Goal: Task Accomplishment & Management: Complete application form

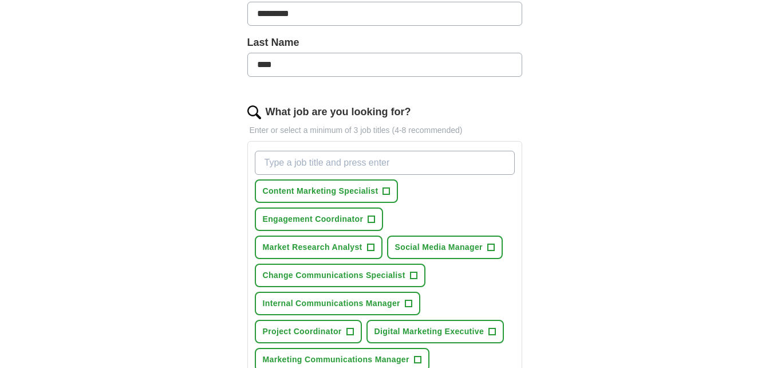
scroll to position [298, 0]
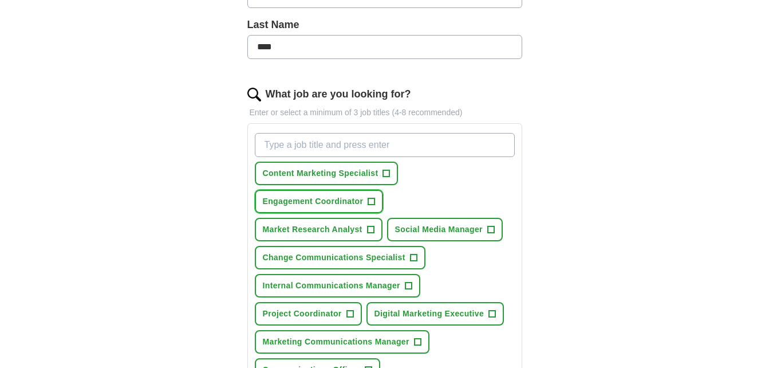
click at [371, 197] on span "+" at bounding box center [371, 201] width 7 height 9
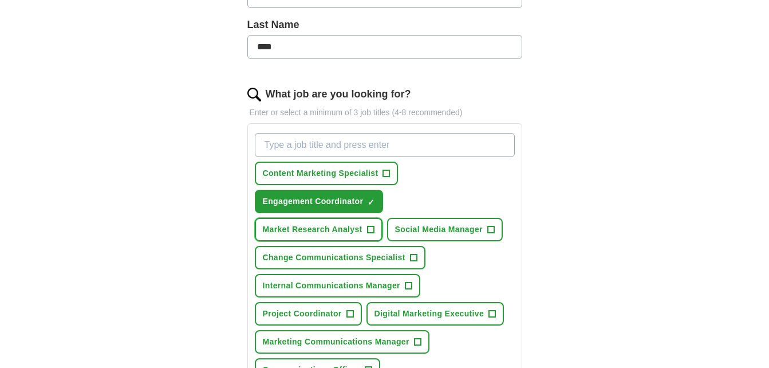
click at [373, 230] on span "+" at bounding box center [370, 229] width 7 height 9
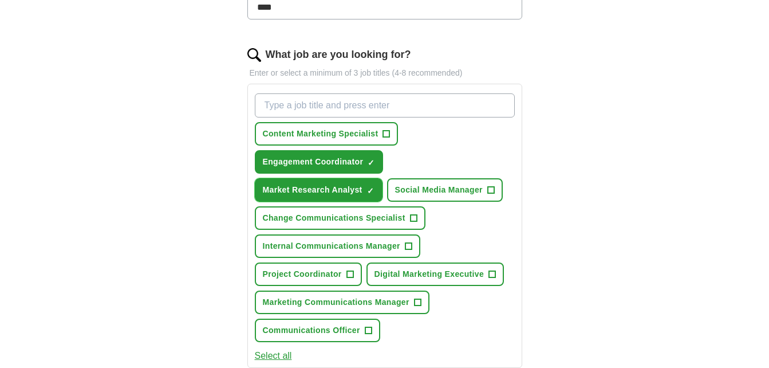
scroll to position [339, 0]
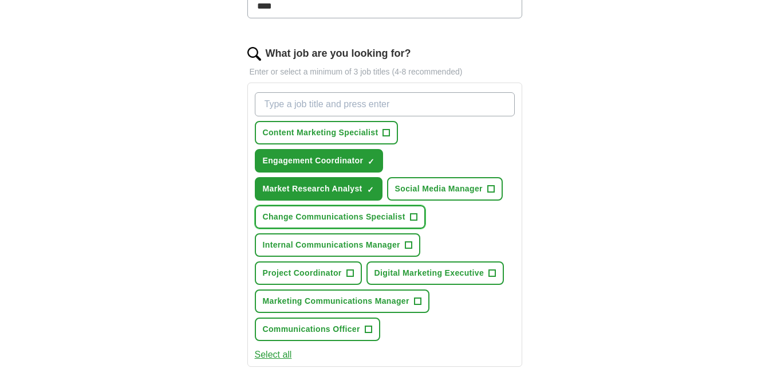
click at [422, 215] on button "Change Communications Specialist +" at bounding box center [340, 216] width 171 height 23
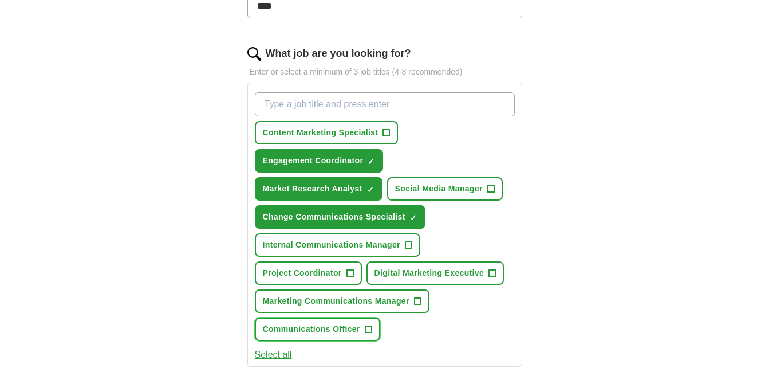
click at [366, 330] on span "+" at bounding box center [368, 329] width 7 height 9
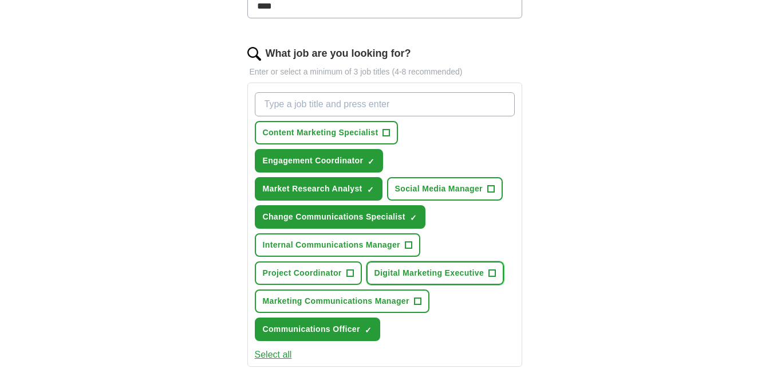
click at [486, 271] on button "Digital Marketing Executive +" at bounding box center [436, 272] width 138 height 23
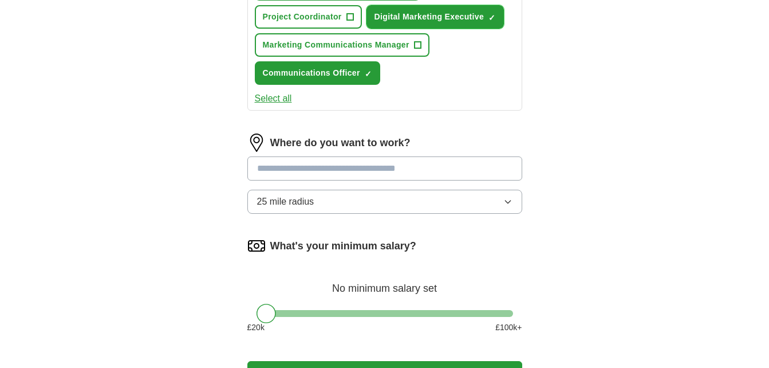
scroll to position [596, 0]
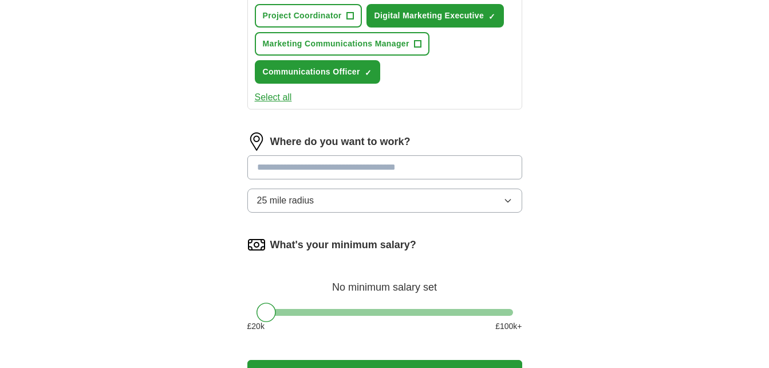
click at [422, 168] on input at bounding box center [384, 167] width 275 height 24
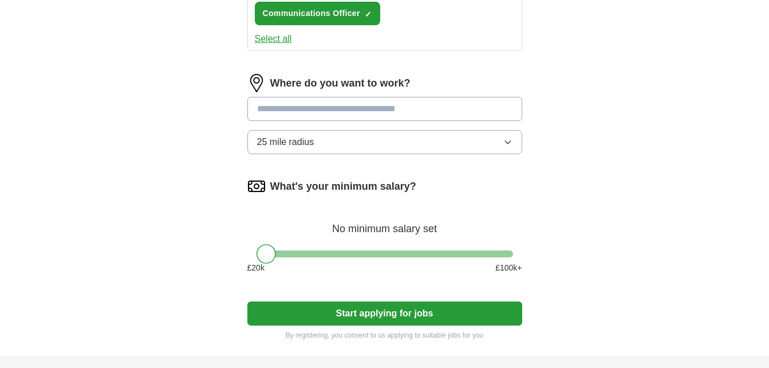
scroll to position [656, 0]
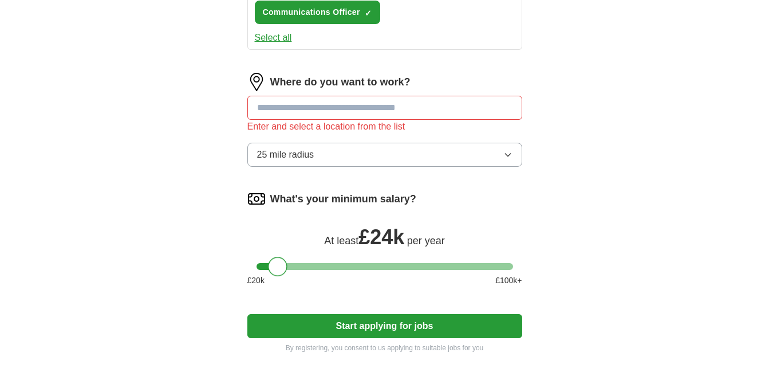
drag, startPoint x: 273, startPoint y: 254, endPoint x: 287, endPoint y: 258, distance: 14.9
click at [287, 258] on div "What's your minimum salary? At least £ 24k per year £ 20 k £ 100 k+" at bounding box center [384, 243] width 275 height 106
drag, startPoint x: 283, startPoint y: 263, endPoint x: 295, endPoint y: 267, distance: 12.0
click at [295, 267] on div at bounding box center [292, 266] width 19 height 19
click at [326, 113] on input at bounding box center [384, 108] width 275 height 24
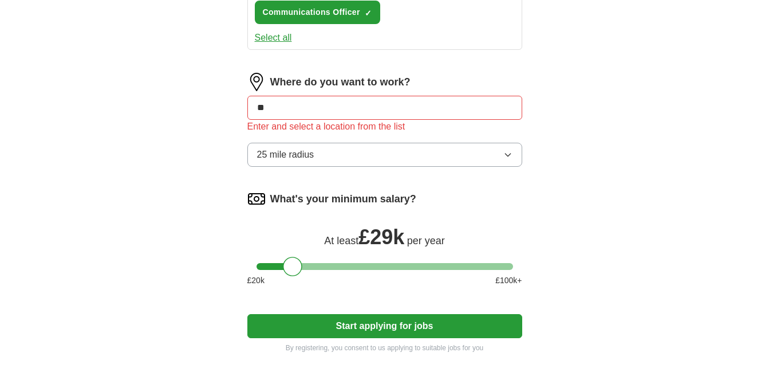
type input "*"
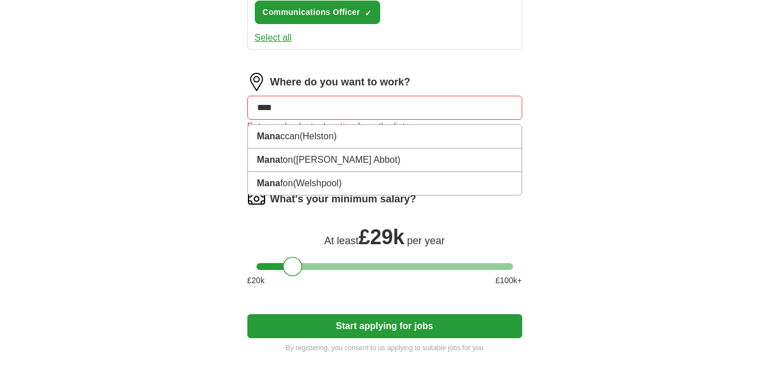
type input "***"
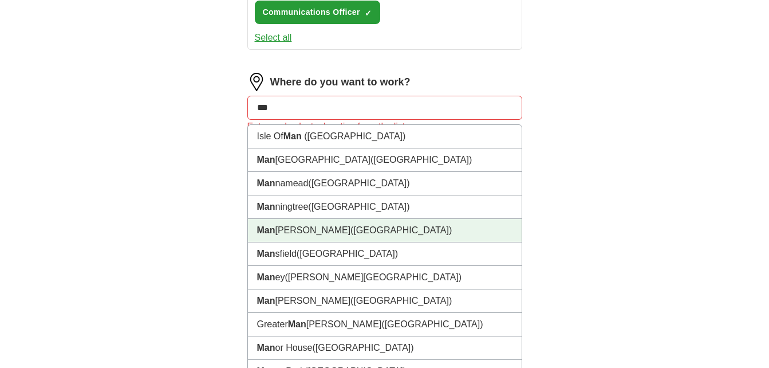
click at [304, 234] on li "Man [PERSON_NAME] ([GEOGRAPHIC_DATA])" at bounding box center [385, 230] width 274 height 23
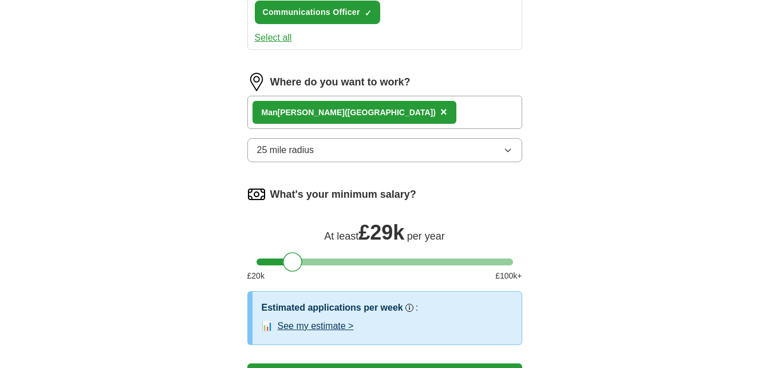
click at [419, 115] on div "Man [PERSON_NAME] ([GEOGRAPHIC_DATA]) ×" at bounding box center [384, 112] width 275 height 33
drag, startPoint x: 431, startPoint y: 104, endPoint x: 356, endPoint y: 92, distance: 76.5
click at [356, 92] on div "Where do you want to work? Man [PERSON_NAME] ([GEOGRAPHIC_DATA]) × 25 mile radi…" at bounding box center [384, 122] width 275 height 99
drag, startPoint x: 356, startPoint y: 92, endPoint x: 401, endPoint y: 109, distance: 48.4
click at [440, 109] on span "×" at bounding box center [443, 111] width 7 height 13
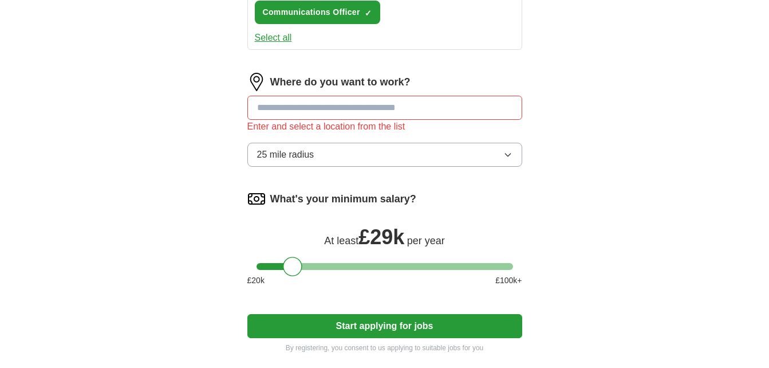
click at [382, 101] on input at bounding box center [384, 108] width 275 height 24
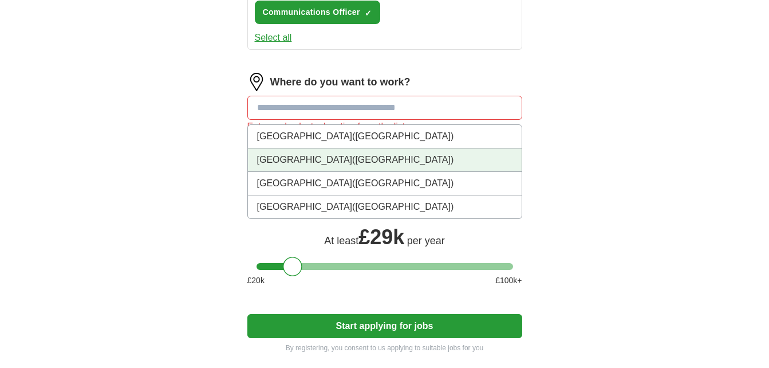
click at [294, 165] on li "[GEOGRAPHIC_DATA] ([GEOGRAPHIC_DATA])" at bounding box center [385, 159] width 274 height 23
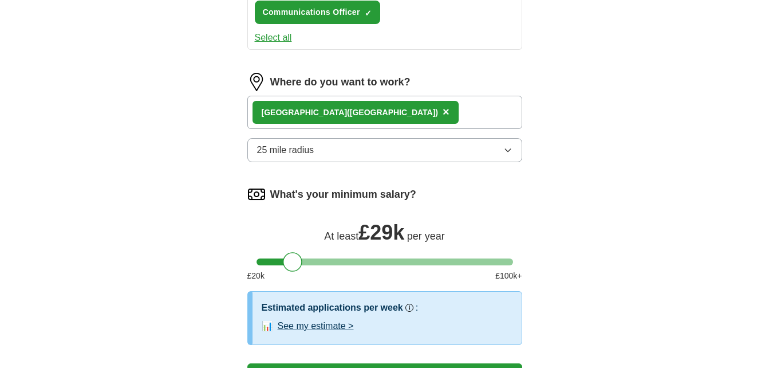
click at [431, 112] on div "[GEOGRAPHIC_DATA] ([GEOGRAPHIC_DATA]) ×" at bounding box center [384, 112] width 275 height 33
click at [423, 156] on button "25 mile radius" at bounding box center [384, 150] width 275 height 24
click at [443, 113] on span "×" at bounding box center [446, 111] width 7 height 13
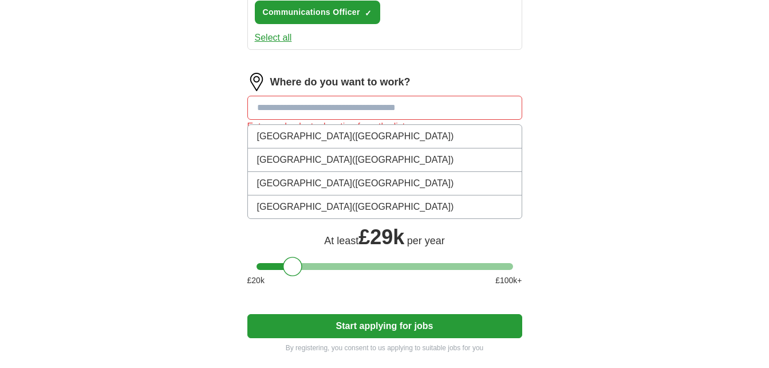
click at [393, 110] on input at bounding box center [384, 108] width 275 height 24
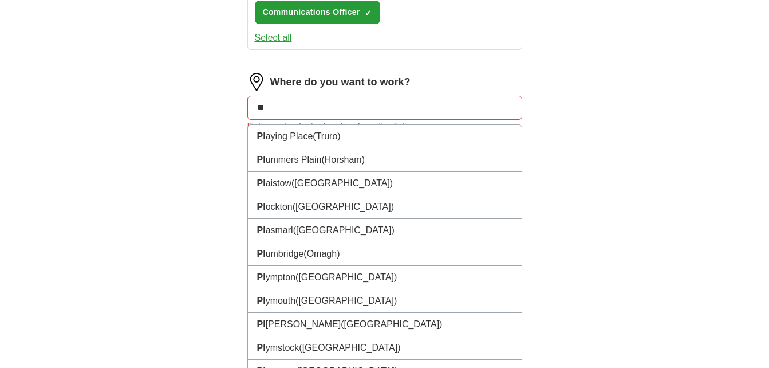
type input "***"
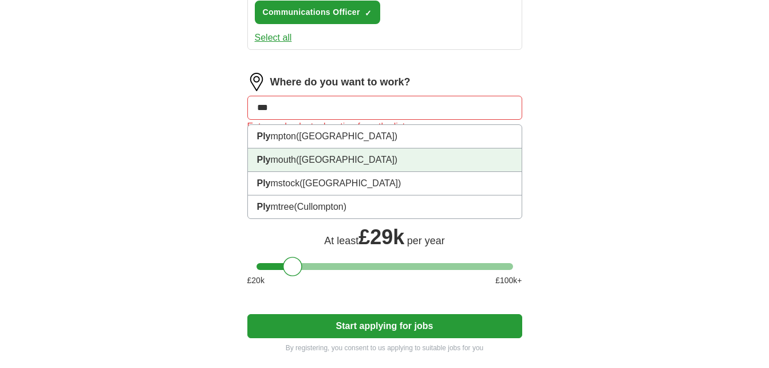
click at [309, 167] on li "Ply mouth ([GEOGRAPHIC_DATA])" at bounding box center [385, 159] width 274 height 23
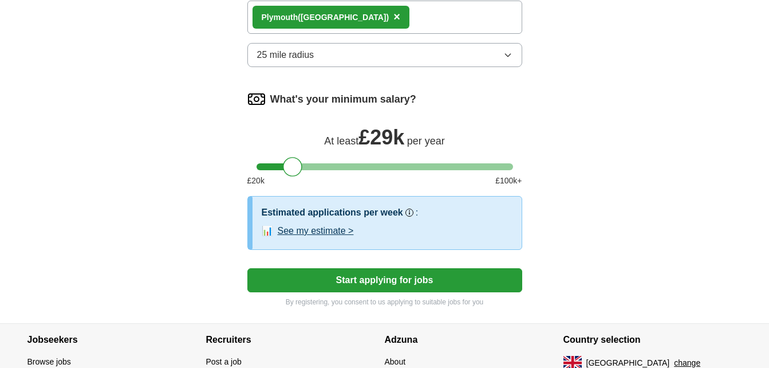
scroll to position [753, 0]
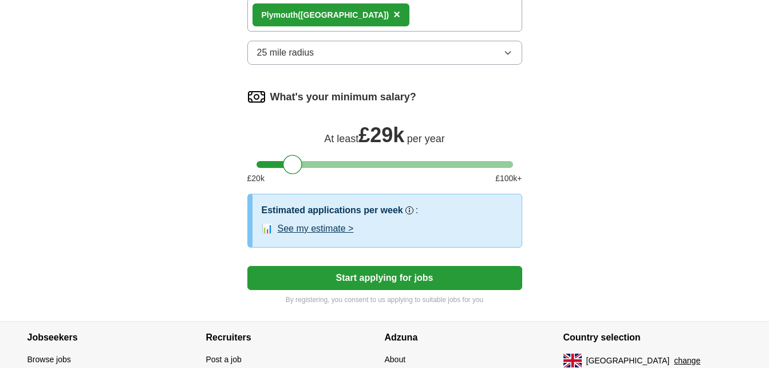
click at [330, 272] on button "Start applying for jobs" at bounding box center [384, 278] width 275 height 24
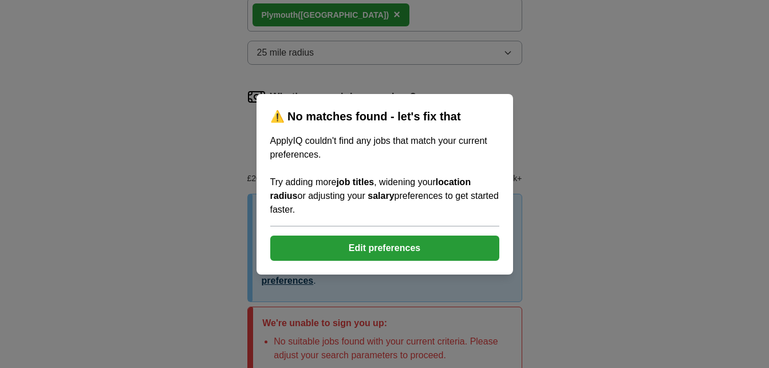
click at [366, 242] on button "Edit preferences" at bounding box center [384, 247] width 229 height 25
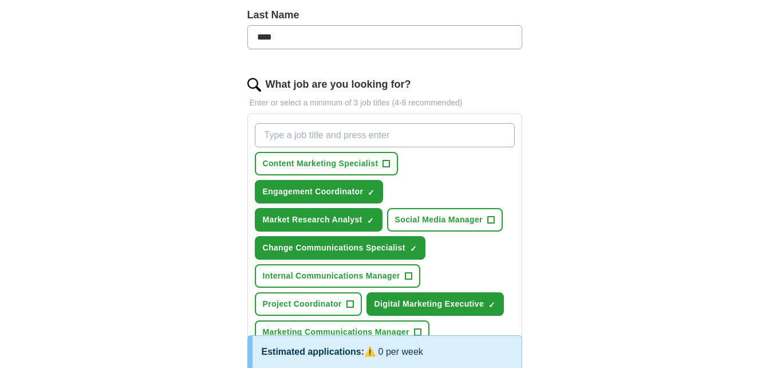
scroll to position [307, 0]
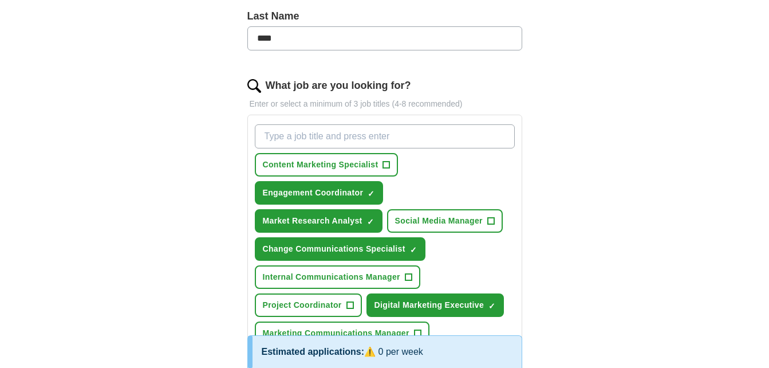
click at [336, 131] on input "What job are you looking for?" at bounding box center [385, 136] width 260 height 24
type input "Communication"
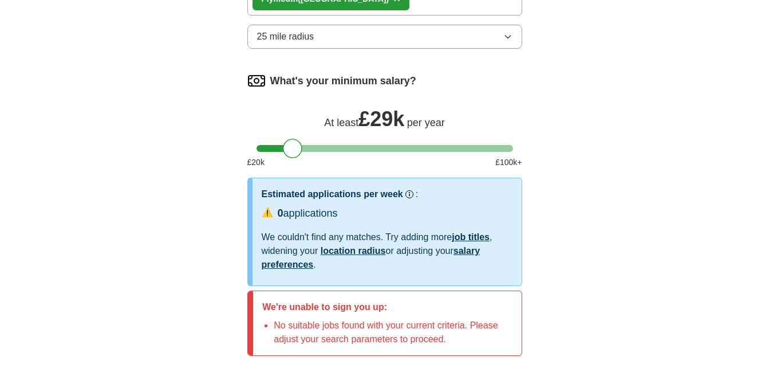
scroll to position [770, 0]
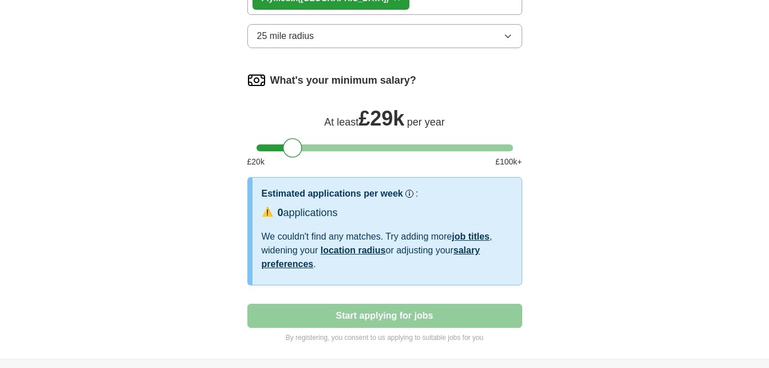
click at [355, 247] on link "location radius" at bounding box center [353, 250] width 65 height 10
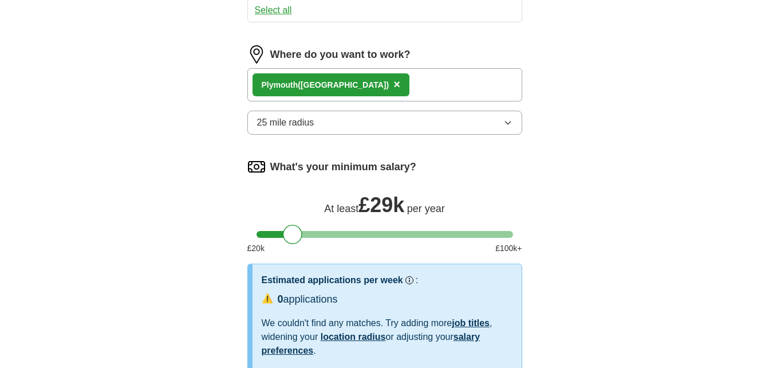
scroll to position [682, 0]
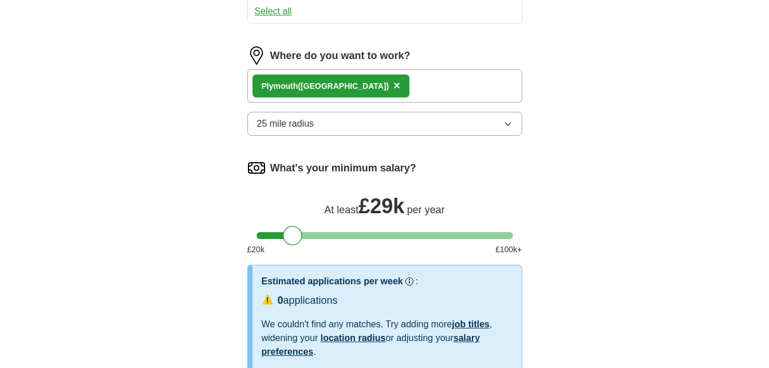
click at [374, 120] on button "25 mile radius" at bounding box center [384, 124] width 275 height 24
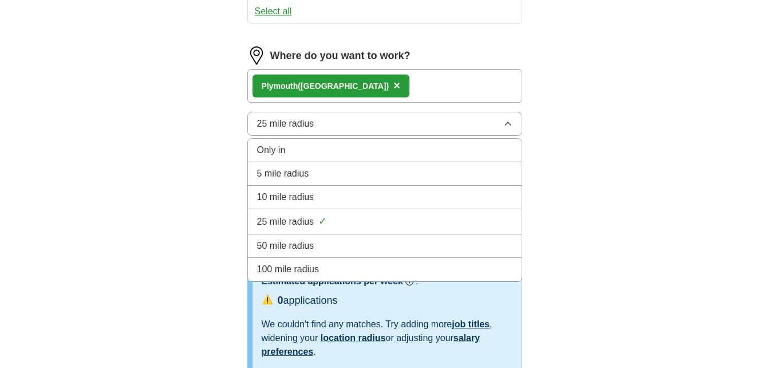
click at [321, 268] on div "100 mile radius" at bounding box center [384, 269] width 255 height 14
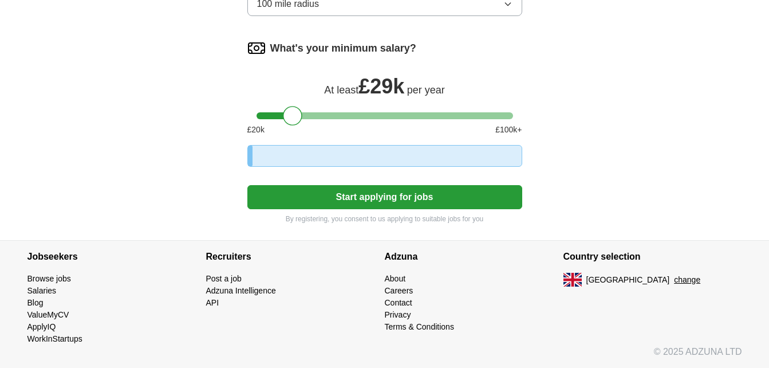
scroll to position [888, 0]
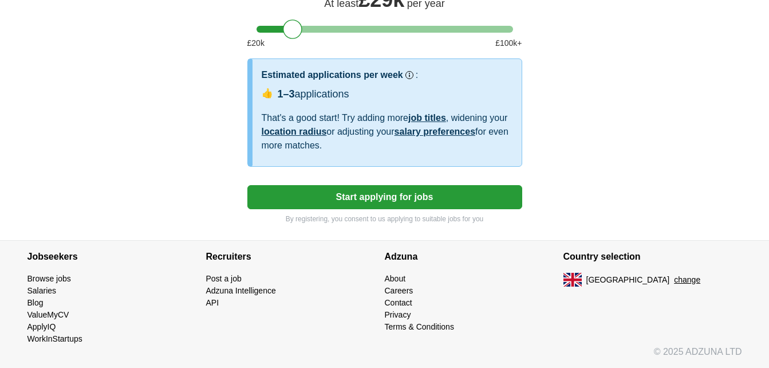
click at [344, 204] on button "Start applying for jobs" at bounding box center [384, 197] width 275 height 24
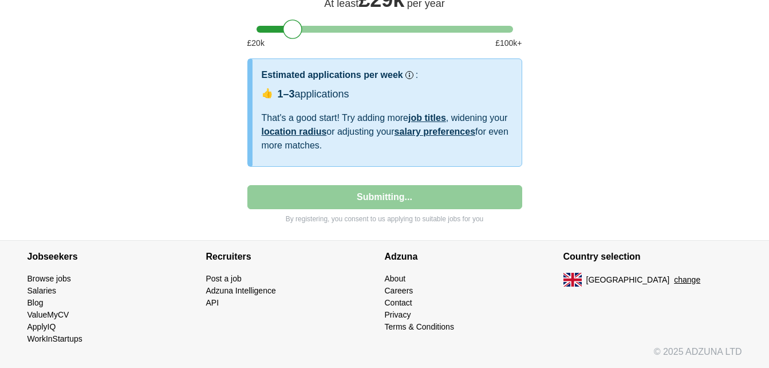
select select "**"
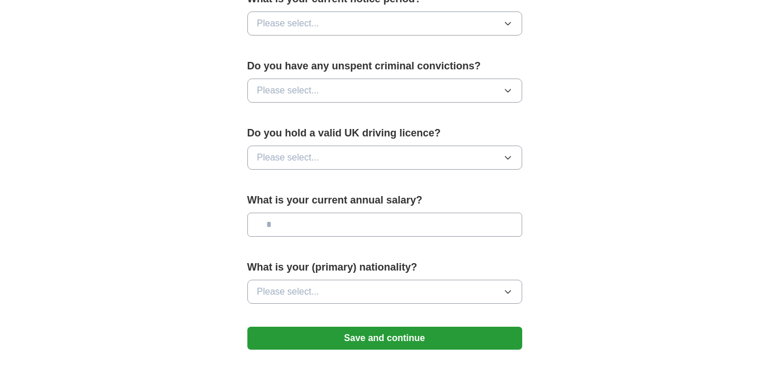
scroll to position [822, 0]
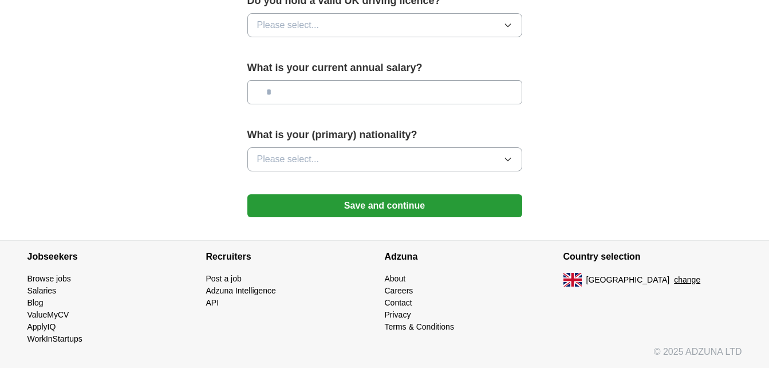
click at [342, 207] on button "Save and continue" at bounding box center [384, 205] width 275 height 23
